Goal: Task Accomplishment & Management: Complete application form

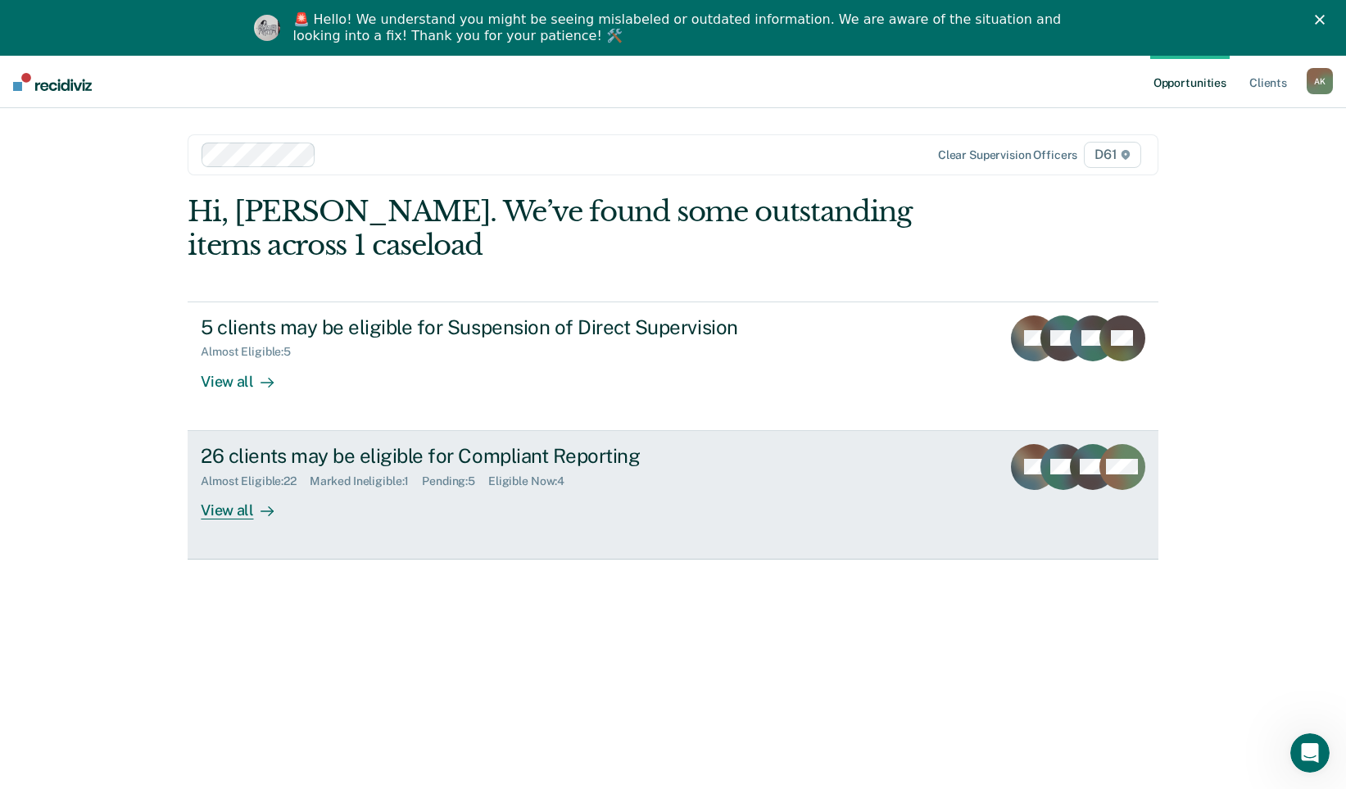
click at [659, 505] on div "26 clients may be eligible for Compliant Reporting Almost Eligible : 22 Marked …" at bounding box center [508, 481] width 614 height 75
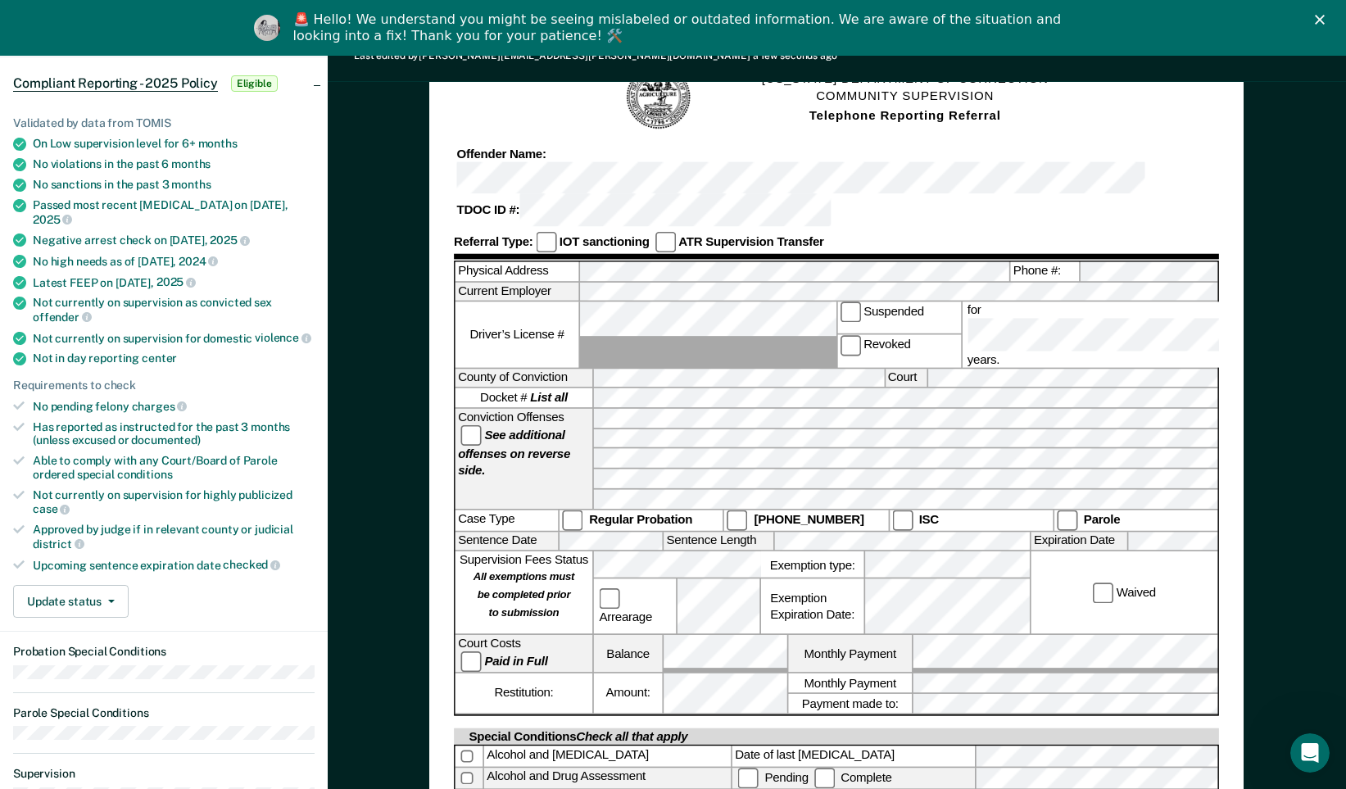
scroll to position [307, 0]
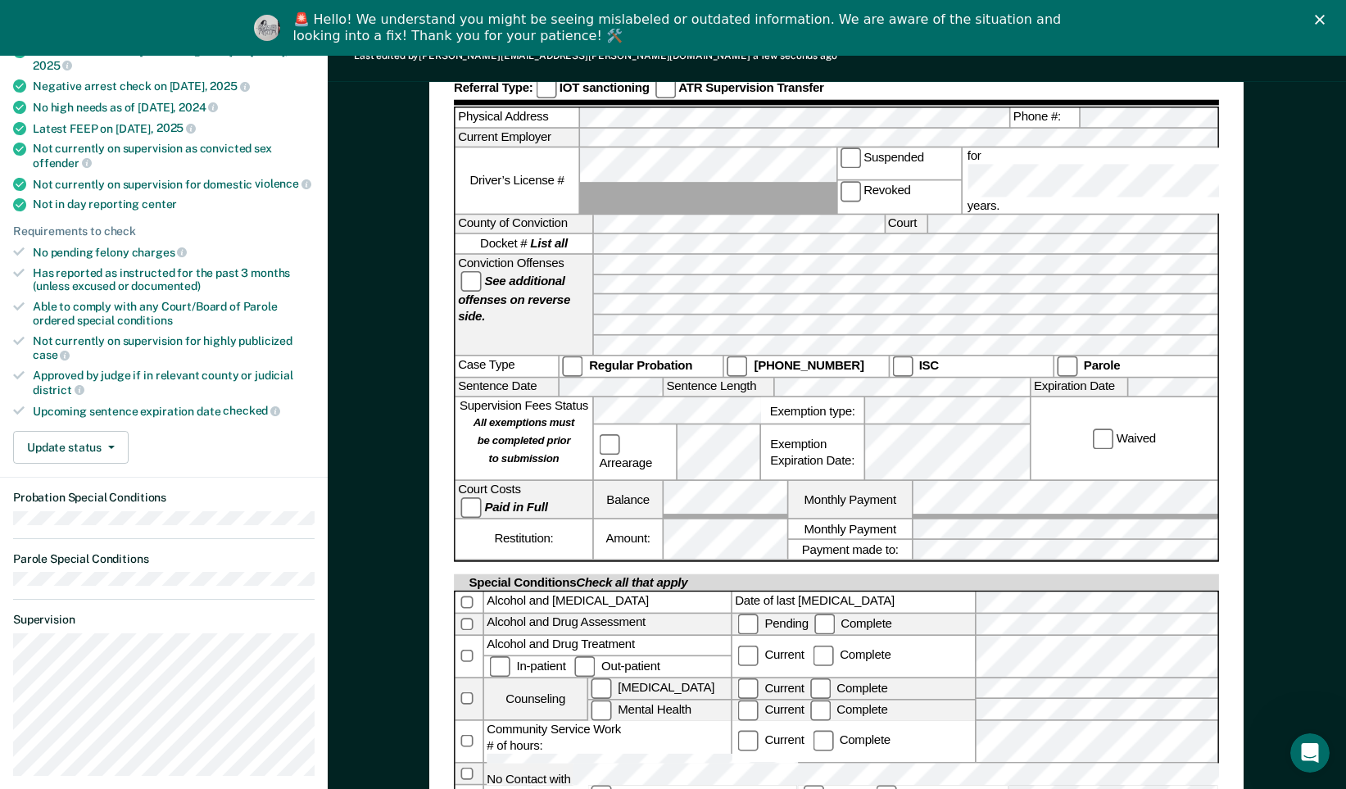
click at [1141, 36] on div "🚨 Hello! We understand you might be seeing mislabeled or outdated information. …" at bounding box center [673, 28] width 1346 height 43
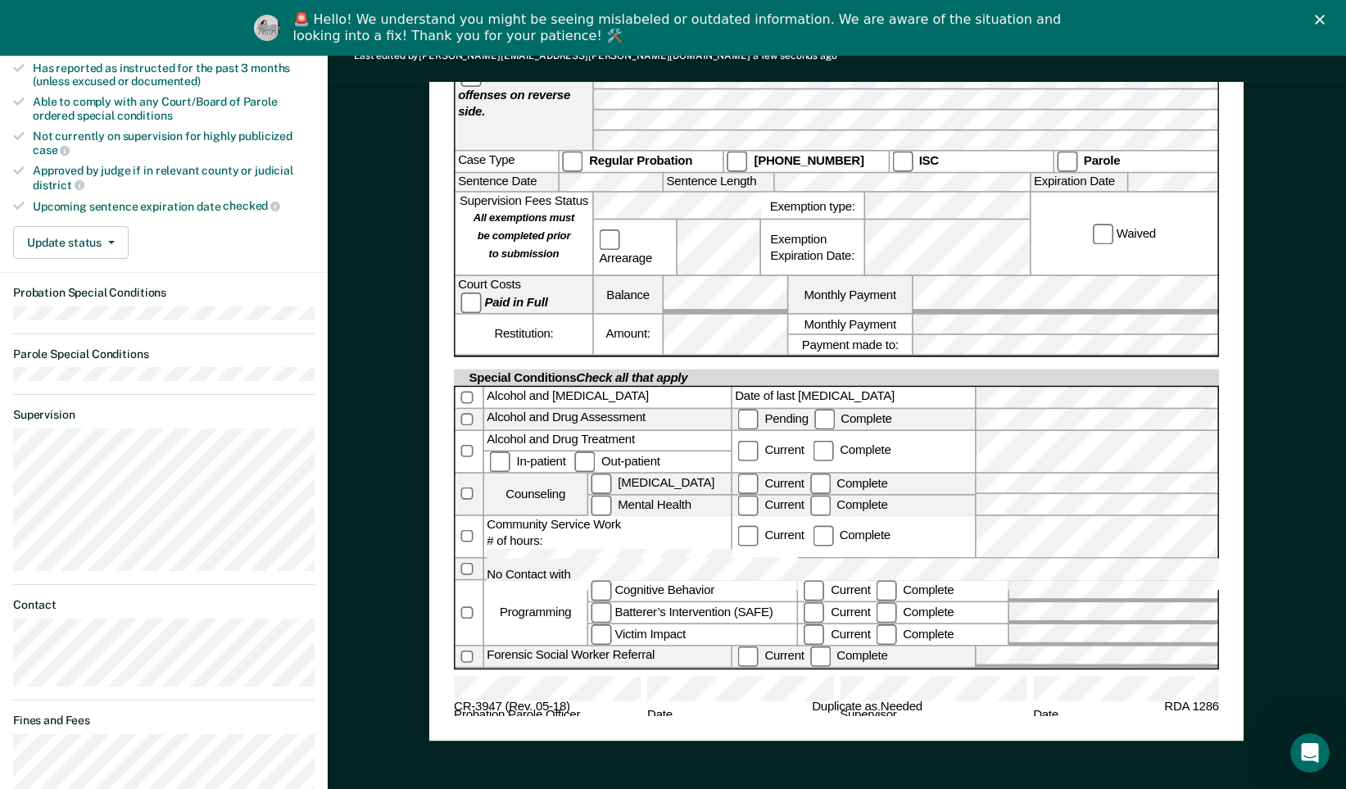
click at [1325, 20] on polygon "Close" at bounding box center [1320, 20] width 10 height 10
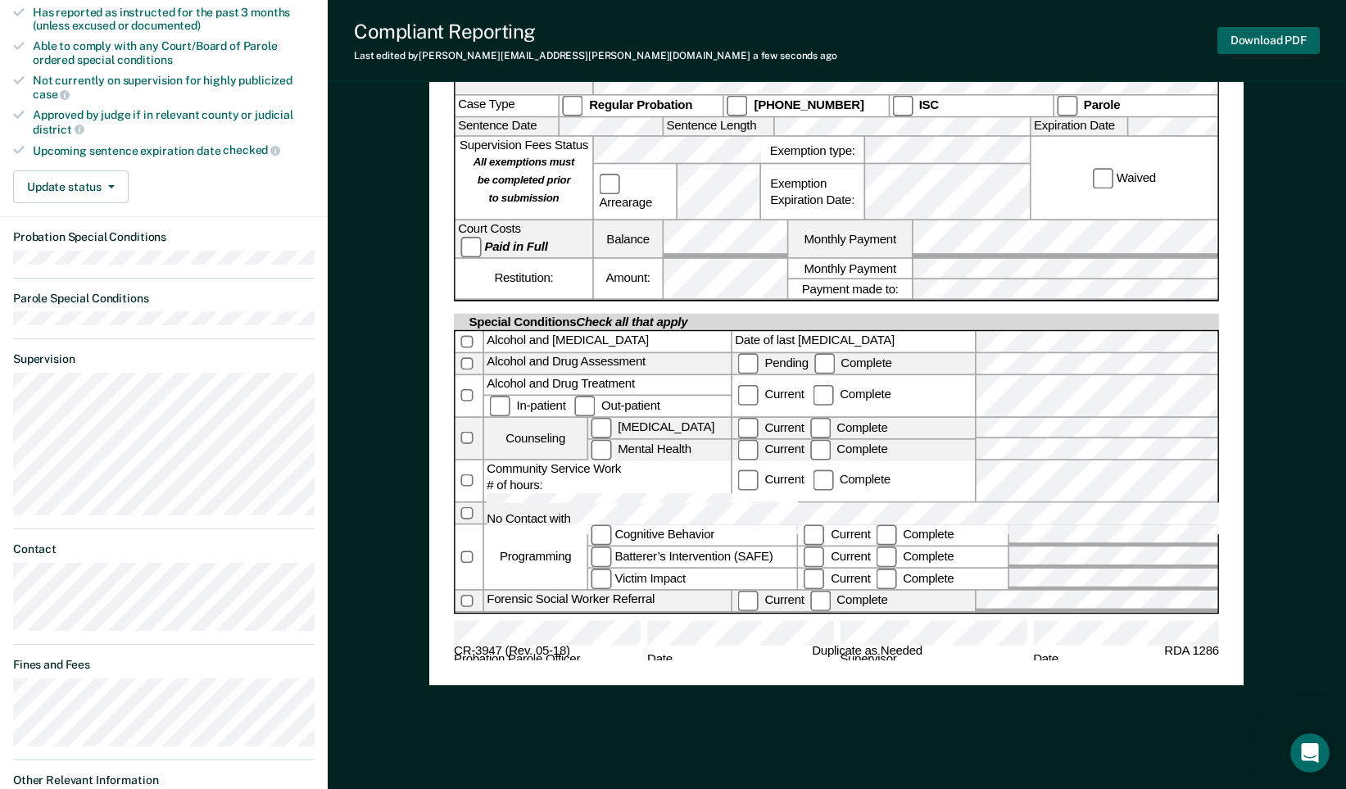
click at [1281, 32] on button "Download PDF" at bounding box center [1268, 40] width 102 height 27
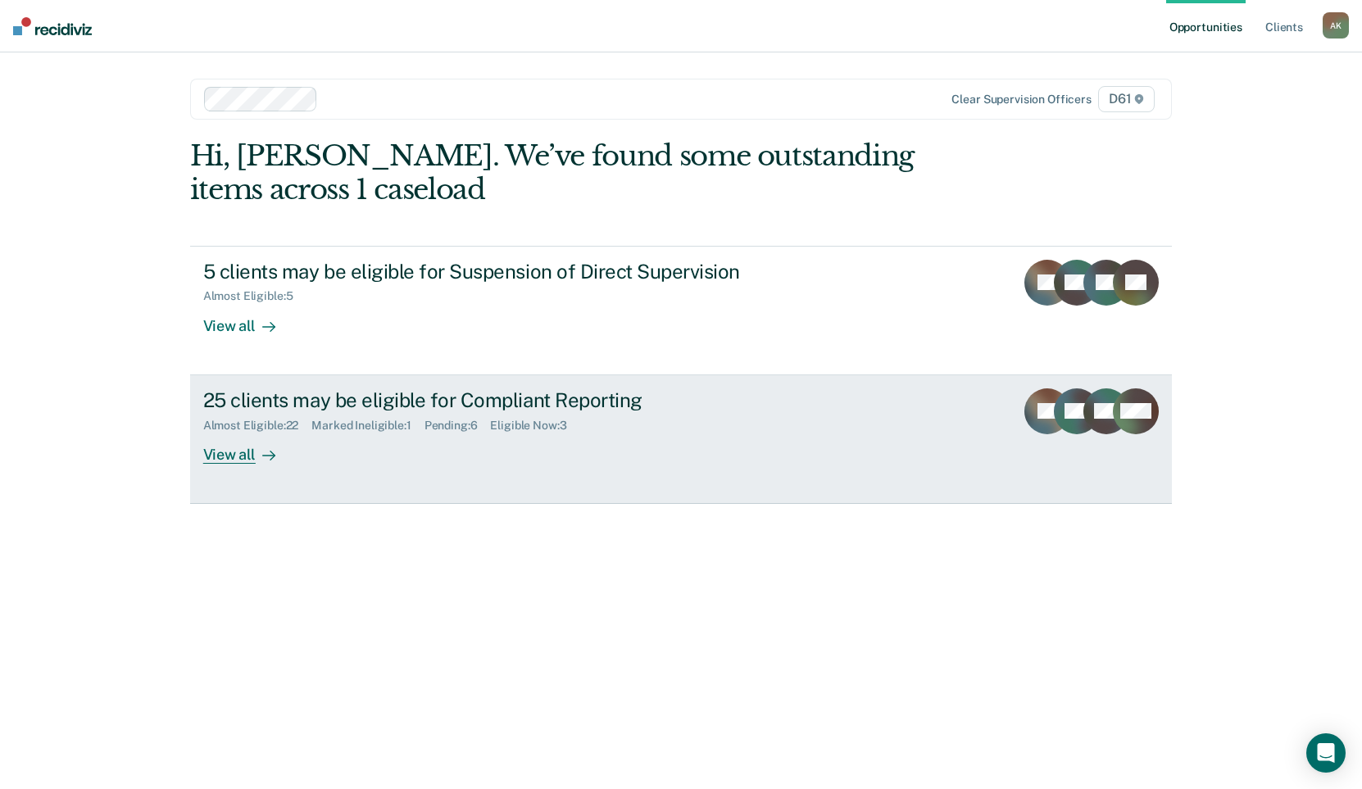
click at [594, 437] on div "25 clients may be eligible for Compliant Reporting Almost Eligible : 22 Marked …" at bounding box center [510, 425] width 614 height 75
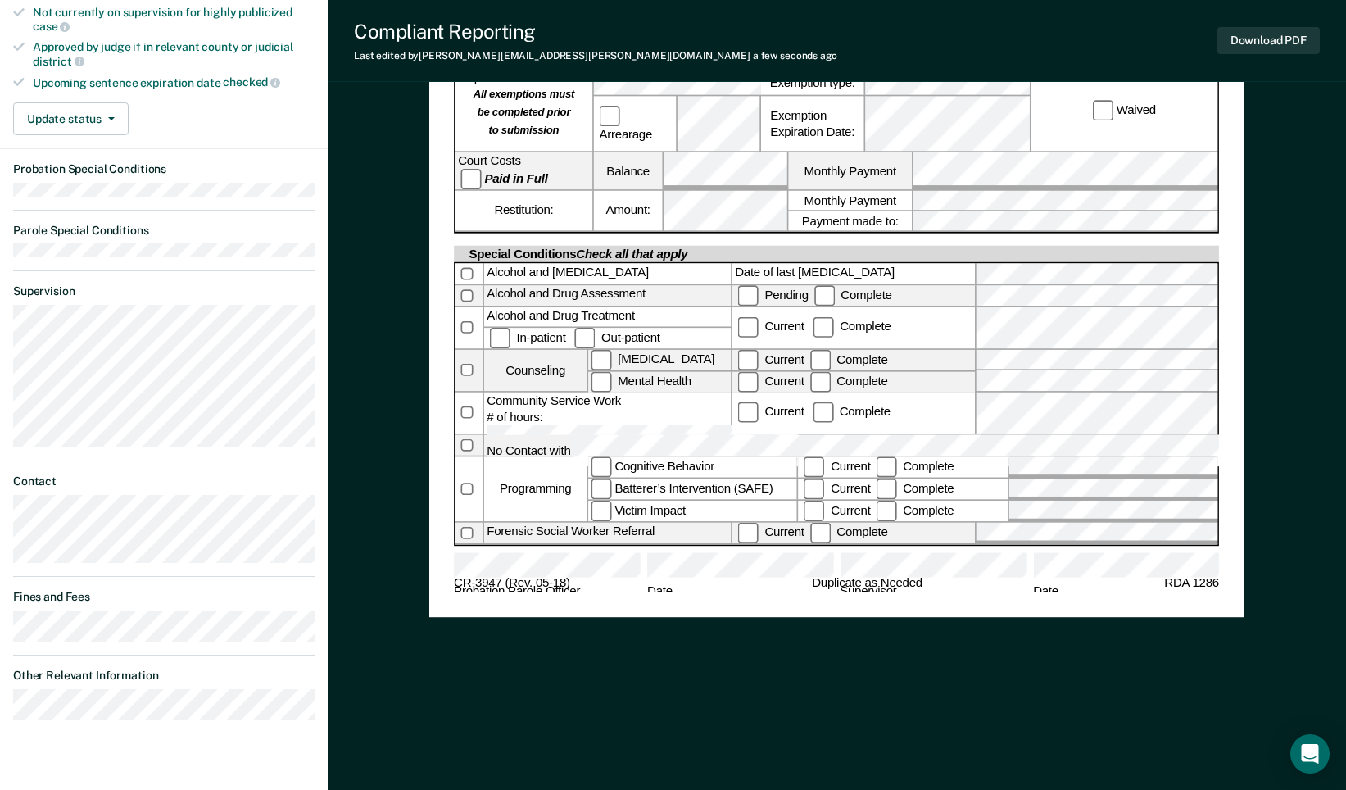
scroll to position [602, 0]
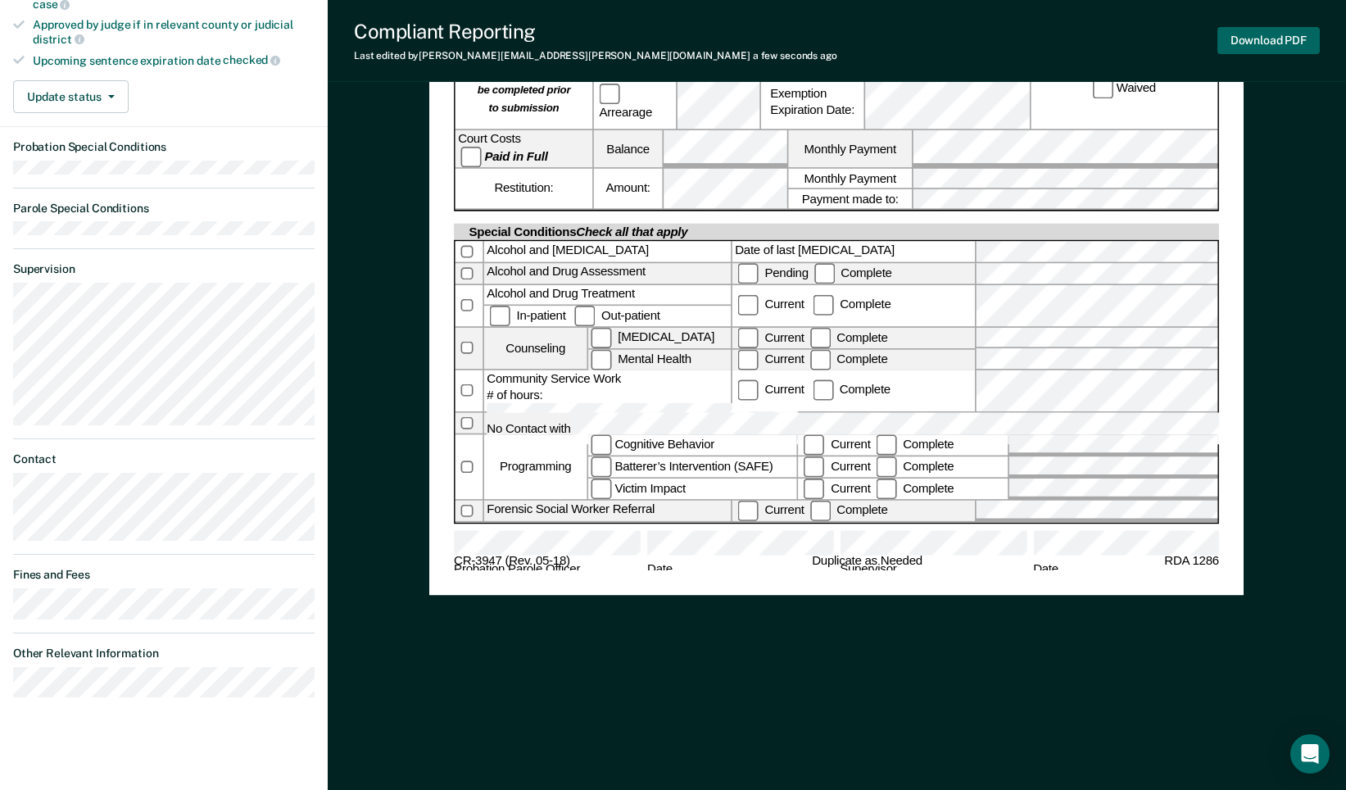
click at [1284, 39] on button "Download PDF" at bounding box center [1268, 40] width 102 height 27
